Goal: Check status: Check status

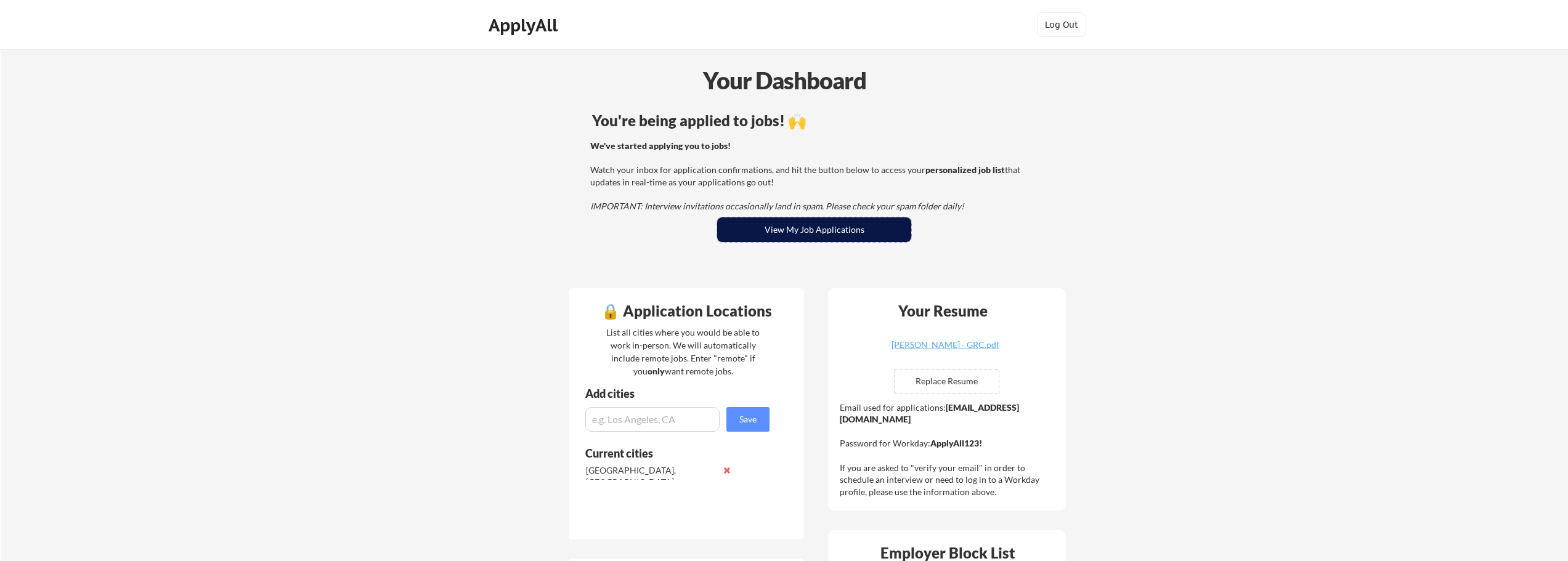
click at [823, 225] on button "View My Job Applications" at bounding box center [814, 230] width 194 height 25
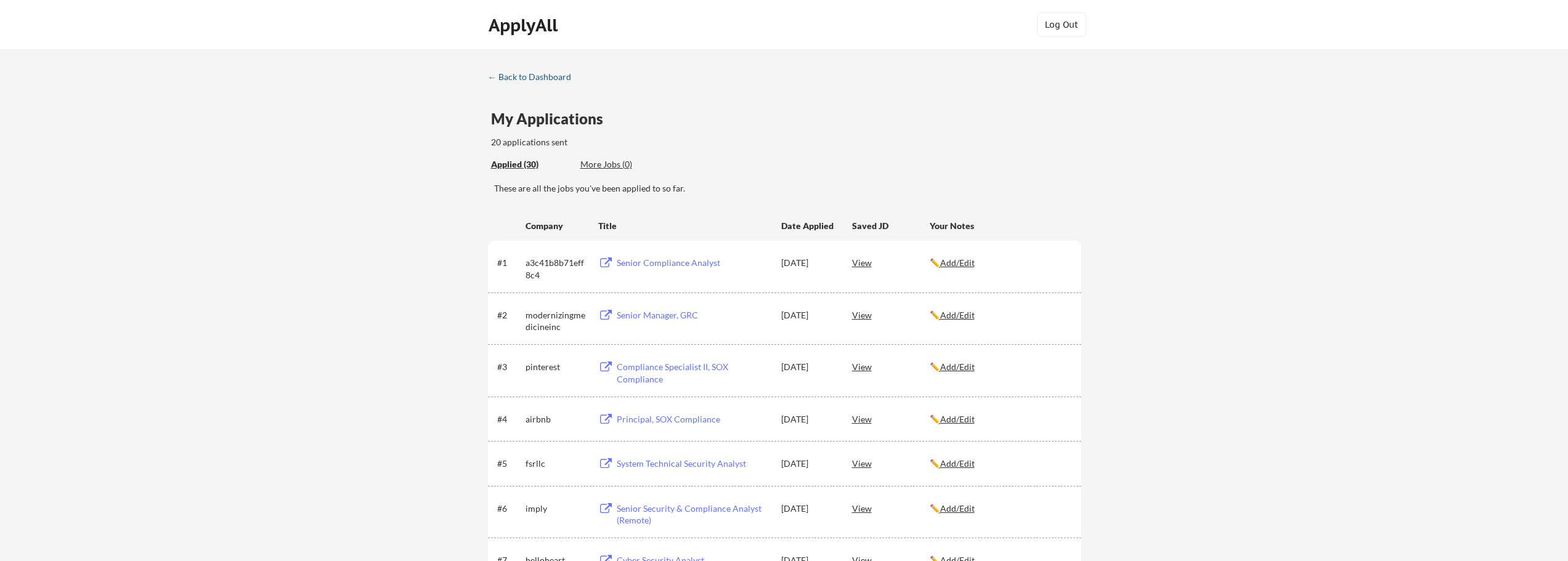
click at [540, 79] on div "← Back to Dashboard" at bounding box center [534, 77] width 93 height 9
